Goal: Task Accomplishment & Management: Complete application form

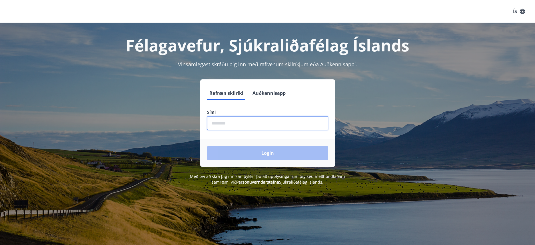
click at [254, 125] on input "phone" at bounding box center [267, 123] width 121 height 14
click at [253, 155] on div "Login" at bounding box center [267, 152] width 135 height 27
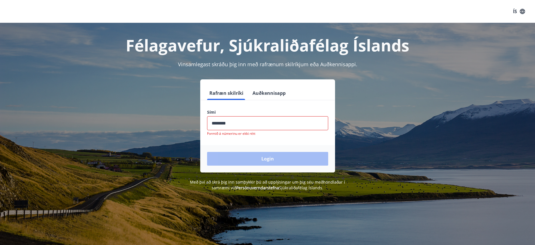
click at [242, 124] on input "phone" at bounding box center [267, 123] width 121 height 14
type input "*"
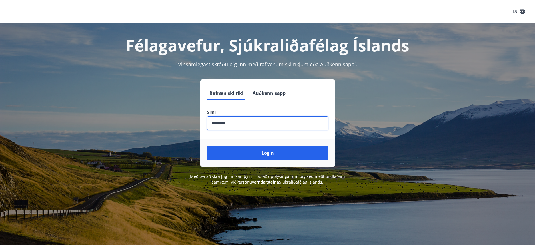
type input "********"
click at [207, 146] on button "Login" at bounding box center [267, 153] width 121 height 14
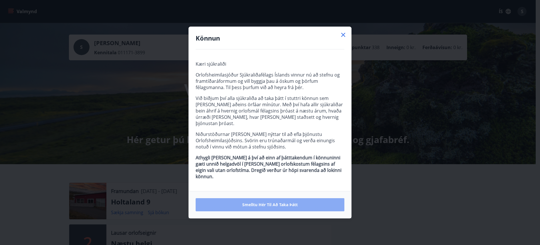
click at [248, 202] on span "Smelltu hér til að taka þátt" at bounding box center [269, 205] width 55 height 6
